Goal: Information Seeking & Learning: Learn about a topic

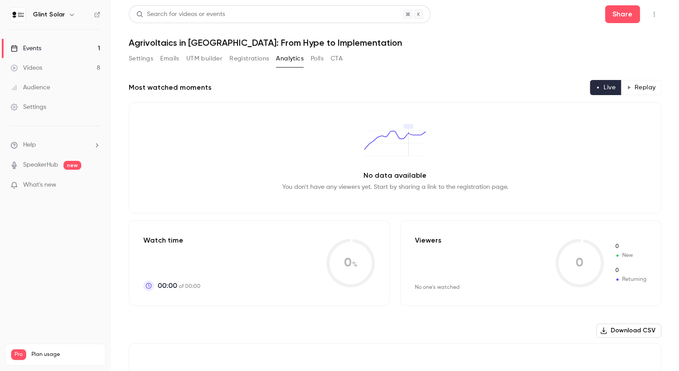
click at [39, 43] on link "Events 1" at bounding box center [55, 49] width 111 height 20
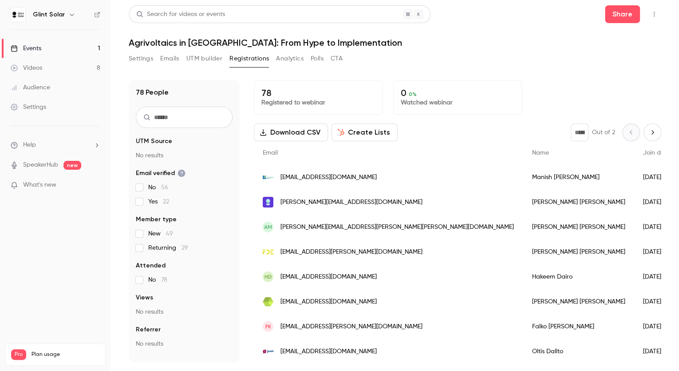
click at [41, 47] on div "Events" at bounding box center [26, 48] width 31 height 9
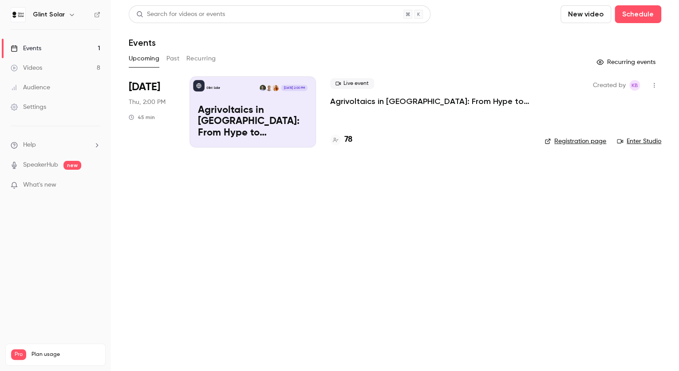
click at [653, 86] on icon "button" at bounding box center [654, 85] width 7 height 6
click at [459, 145] on div at bounding box center [339, 185] width 679 height 371
click at [643, 142] on link "Enter Studio" at bounding box center [639, 141] width 44 height 9
click at [170, 59] on button "Past" at bounding box center [172, 58] width 13 height 14
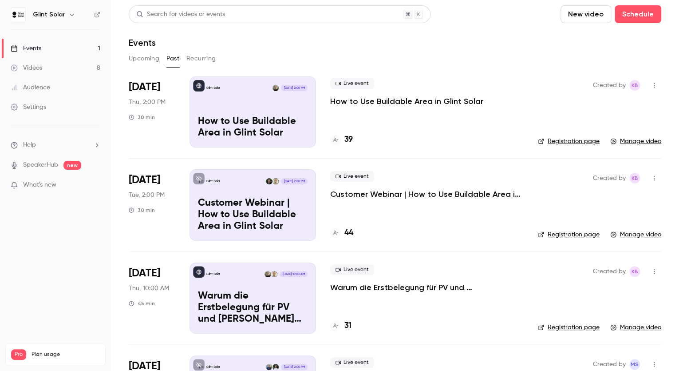
click at [651, 84] on icon "button" at bounding box center [654, 85] width 7 height 6
click at [291, 107] on div at bounding box center [339, 185] width 679 height 371
click at [360, 100] on p "How to Use Buildable Area in Glint Solar" at bounding box center [406, 101] width 153 height 11
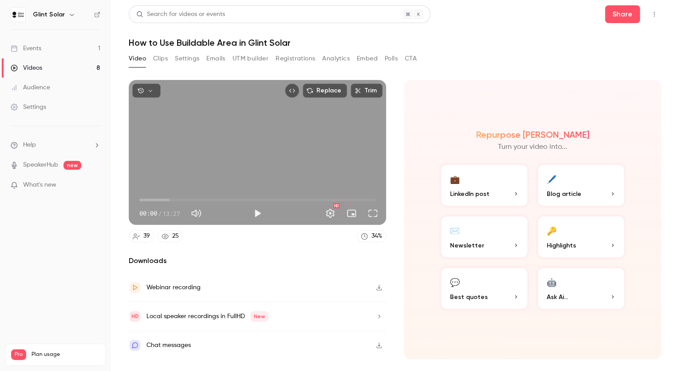
click at [378, 286] on icon "button" at bounding box center [379, 287] width 7 height 6
